Goal: Check status

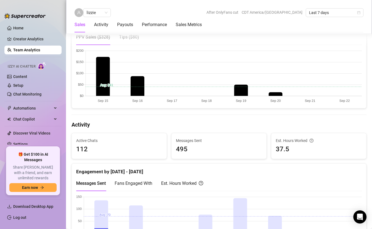
scroll to position [144, 0]
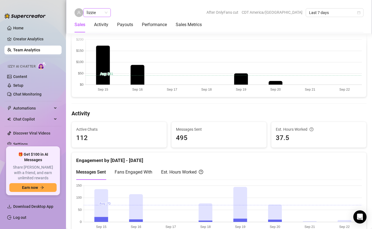
click at [106, 13] on span "lizzie" at bounding box center [97, 13] width 21 height 8
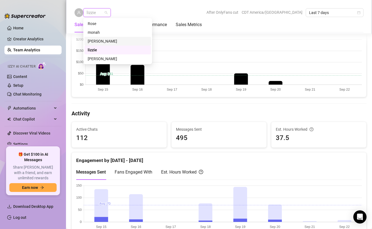
click at [99, 41] on div "[PERSON_NAME]" at bounding box center [118, 41] width 60 height 6
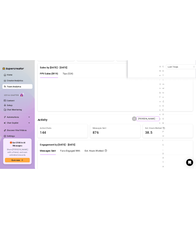
scroll to position [186, 0]
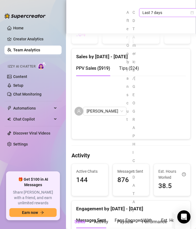
click at [191, 12] on icon "calendar" at bounding box center [192, 12] width 3 height 3
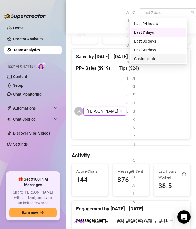
click at [157, 60] on div "Custom date" at bounding box center [158, 59] width 49 height 6
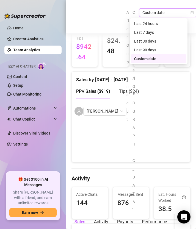
scroll to position [216, 0]
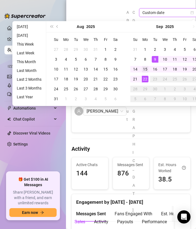
type input "[DATE]"
click at [146, 69] on div "15" at bounding box center [145, 69] width 7 height 7
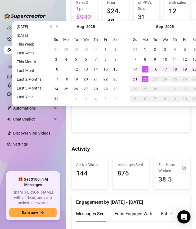
scroll to position [0, 19]
type input "[DATE]"
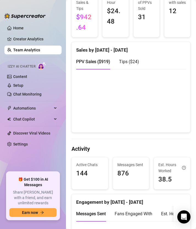
scroll to position [0, 0]
click at [135, 78] on canvas at bounding box center [131, 100] width 110 height 55
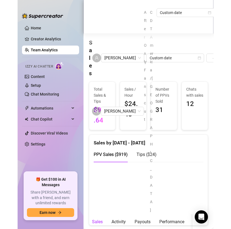
scroll to position [105, 0]
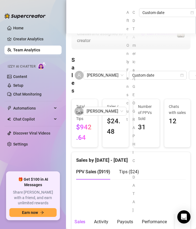
click at [184, 63] on div "After OnlyFans cut CDT America/[GEOGRAPHIC_DATA] Custom date [DATE] [DATE]" at bounding box center [174, 111] width 94 height 206
click at [191, 60] on div "After OnlyFans cut CDT America/[GEOGRAPHIC_DATA] Custom date [DATE] [DATE]" at bounding box center [174, 111] width 94 height 206
click at [182, 62] on div "After OnlyFans cut CDT America/[GEOGRAPHIC_DATA] Custom date [DATE] [DATE]" at bounding box center [174, 111] width 94 height 206
click at [182, 63] on div "After OnlyFans cut CDT America/[GEOGRAPHIC_DATA] Custom date [DATE] [DATE]" at bounding box center [174, 111] width 94 height 206
click at [168, 63] on div "After OnlyFans cut CDT America/[GEOGRAPHIC_DATA] Custom date [DATE] [DATE]" at bounding box center [174, 111] width 94 height 206
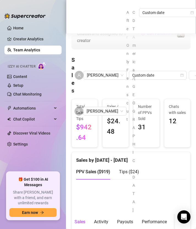
click at [179, 61] on div "After OnlyFans cut CDT America/[GEOGRAPHIC_DATA] Custom date [DATE] [DATE]" at bounding box center [174, 111] width 94 height 206
click at [162, 80] on div "After OnlyFans cut CDT America/[GEOGRAPHIC_DATA] Custom date [DATE] [DATE]" at bounding box center [174, 111] width 94 height 206
click at [159, 71] on div "After OnlyFans cut CDT America/[GEOGRAPHIC_DATA] Custom date [DATE] [DATE]" at bounding box center [174, 111] width 94 height 206
click at [180, 61] on div "After OnlyFans cut CDT America/[GEOGRAPHIC_DATA] Custom date [DATE] [DATE]" at bounding box center [174, 111] width 94 height 206
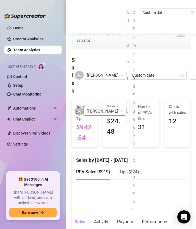
click at [99, 107] on span "[PERSON_NAME]" at bounding box center [105, 111] width 37 height 8
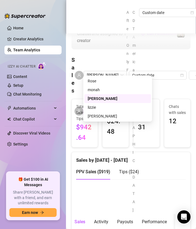
click at [99, 107] on span "[PERSON_NAME]" at bounding box center [105, 111] width 37 height 8
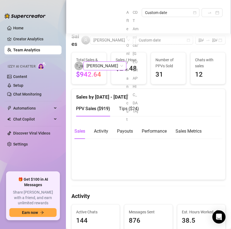
scroll to position [0, 0]
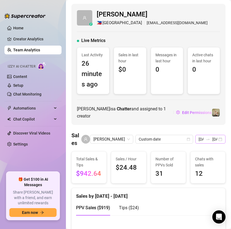
click at [221, 135] on div "[DATE] [DATE]" at bounding box center [211, 139] width 30 height 9
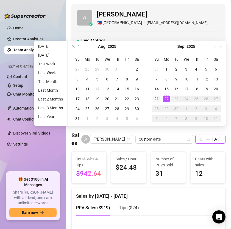
type input "[DATE]"
click at [158, 97] on div "21" at bounding box center [157, 99] width 7 height 7
type input "[DATE]"
drag, startPoint x: 166, startPoint y: 87, endPoint x: 154, endPoint y: 100, distance: 17.1
click at [166, 87] on div "15" at bounding box center [166, 89] width 7 height 7
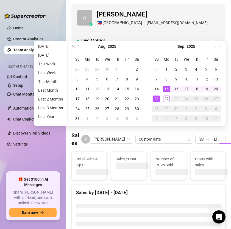
scroll to position [0, 0]
type input "[DATE]"
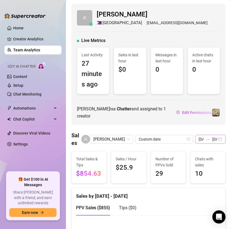
click at [220, 135] on div "[DATE] [DATE]" at bounding box center [211, 139] width 30 height 9
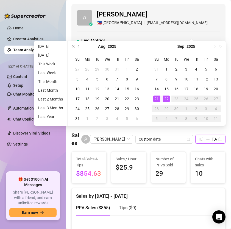
type input "[DATE]"
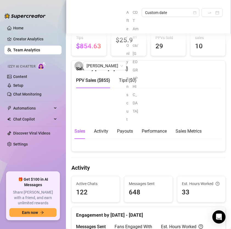
scroll to position [135, 0]
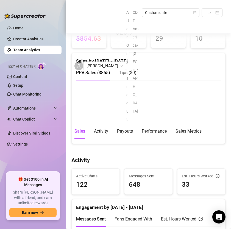
click at [98, 118] on canvas at bounding box center [148, 111] width 145 height 55
click at [114, 127] on canvas at bounding box center [148, 111] width 145 height 55
click at [139, 124] on canvas at bounding box center [148, 111] width 145 height 55
click at [155, 124] on canvas at bounding box center [148, 111] width 145 height 55
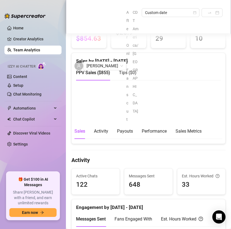
click at [155, 124] on canvas at bounding box center [148, 111] width 145 height 55
click at [171, 111] on canvas at bounding box center [148, 111] width 145 height 55
click at [211, 124] on canvas at bounding box center [148, 111] width 145 height 55
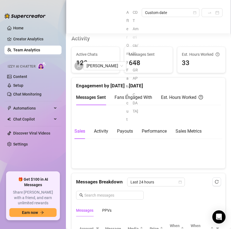
scroll to position [194, 0]
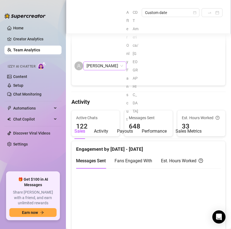
click at [106, 62] on span "[PERSON_NAME]" at bounding box center [105, 66] width 37 height 8
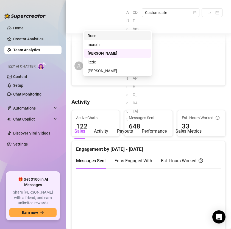
click at [104, 34] on div "Rose" at bounding box center [118, 36] width 60 height 6
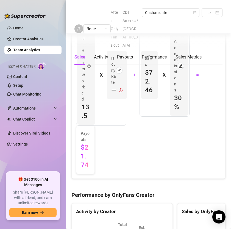
scroll to position [755, 0]
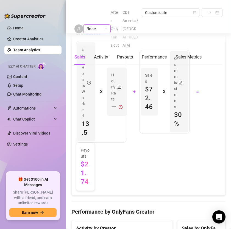
click at [106, 25] on span "Rose" at bounding box center [97, 29] width 21 height 8
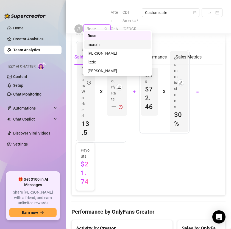
click at [103, 42] on div "monah" at bounding box center [118, 45] width 60 height 6
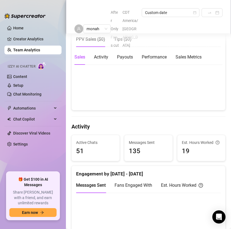
scroll to position [208, 0]
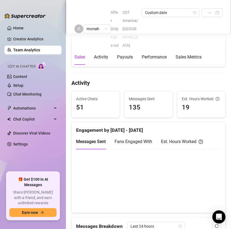
click at [132, 182] on canvas at bounding box center [148, 181] width 145 height 55
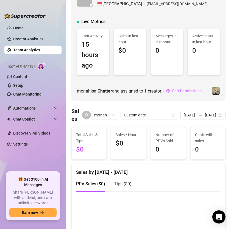
scroll to position [0, 0]
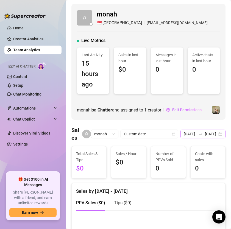
click at [218, 134] on div "[DATE] [DATE]" at bounding box center [203, 134] width 45 height 9
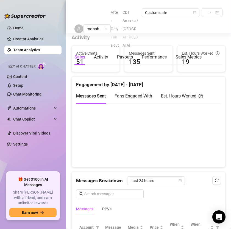
scroll to position [273, 0]
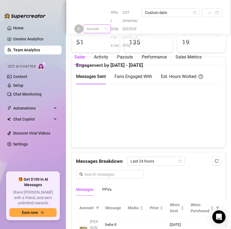
click at [106, 26] on span "monah" at bounding box center [97, 29] width 21 height 8
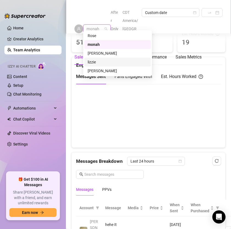
click at [99, 61] on div "lizzie" at bounding box center [118, 62] width 60 height 6
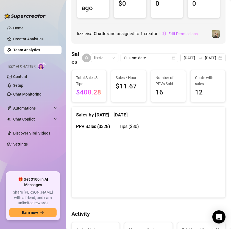
scroll to position [70, 0]
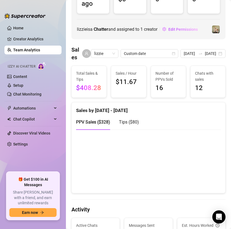
click at [95, 155] on canvas at bounding box center [148, 161] width 145 height 55
click at [193, 180] on canvas at bounding box center [148, 161] width 145 height 55
click at [125, 121] on span "Tips ( $80 )" at bounding box center [129, 122] width 20 height 5
click at [154, 160] on canvas at bounding box center [148, 161] width 145 height 55
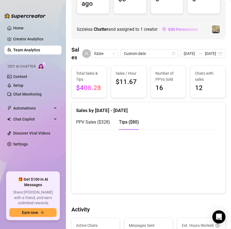
click at [154, 160] on canvas at bounding box center [148, 161] width 145 height 55
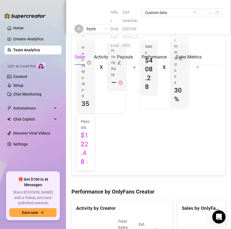
scroll to position [763, 0]
